Goal: Check status: Check status

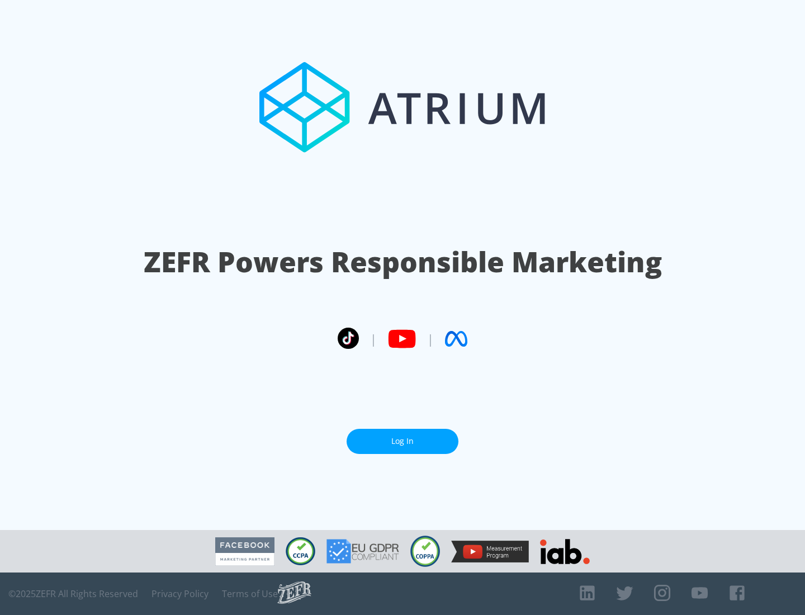
click at [402, 441] on link "Log In" at bounding box center [402, 441] width 112 height 25
